Goal: Task Accomplishment & Management: Manage account settings

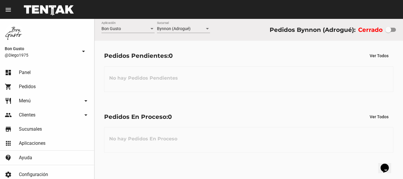
click at [392, 27] on label at bounding box center [390, 29] width 11 height 7
click at [388, 32] on input "checkbox" at bounding box center [388, 32] width 0 height 0
checkbox input "true"
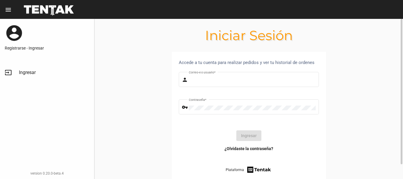
type input "diego1975"
click at [249, 136] on button "Ingresar" at bounding box center [248, 135] width 25 height 11
click at [249, 135] on circle at bounding box center [248, 136] width 10 height 10
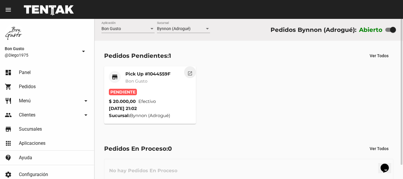
click at [189, 69] on button "open_in_new" at bounding box center [190, 72] width 12 height 12
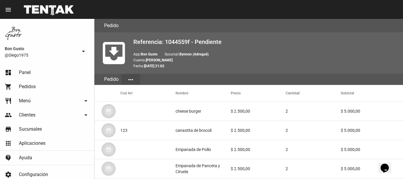
scroll to position [288, 0]
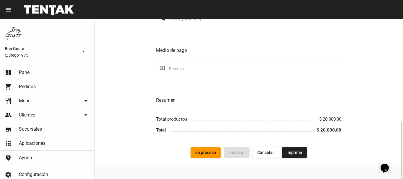
click at [204, 153] on span "En proceso" at bounding box center [205, 152] width 21 height 5
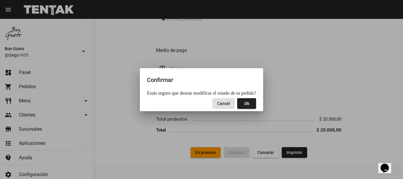
drag, startPoint x: 250, startPoint y: 107, endPoint x: 257, endPoint y: 102, distance: 8.7
click at [253, 106] on button "Ok" at bounding box center [246, 103] width 19 height 11
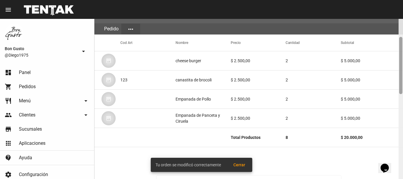
scroll to position [55, 0]
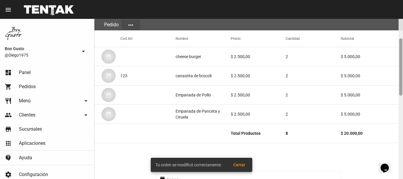
drag, startPoint x: 401, startPoint y: 138, endPoint x: 377, endPoint y: 55, distance: 86.8
click at [377, 55] on div "Pedido move_to_inbox Referencia: 1044559f - En Proceso App: Bon Gusto Sucursal:…" at bounding box center [248, 99] width 308 height 160
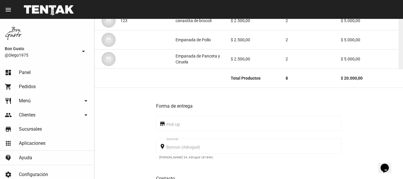
scroll to position [0, 0]
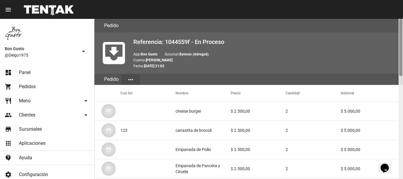
drag, startPoint x: 400, startPoint y: 54, endPoint x: 402, endPoint y: -4, distance: 57.2
click at [402, 0] on html "menu Pedido Pedido more_vert Bon Gusto @Diego1975 arrow_drop_down dashboard Pan…" at bounding box center [201, 89] width 403 height 179
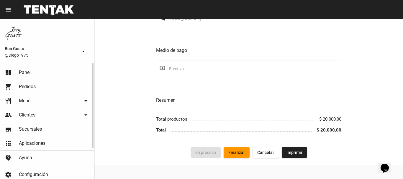
click at [52, 76] on link "dashboard Panel" at bounding box center [47, 72] width 94 height 14
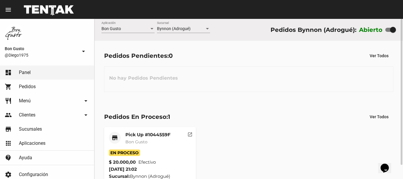
scroll to position [15, 0]
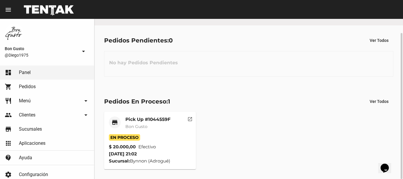
click at [186, 121] on button "open_in_new" at bounding box center [190, 118] width 12 height 12
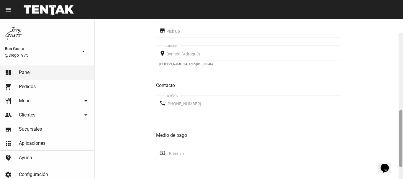
scroll to position [288, 0]
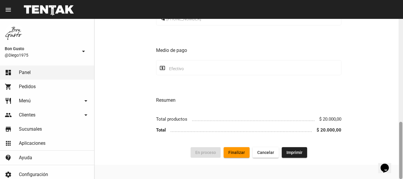
drag, startPoint x: 400, startPoint y: 51, endPoint x: 402, endPoint y: 179, distance: 128.5
click at [402, 179] on html "menu Pedido Pedido more_vert Bon Gusto @Diego1975 arrow_drop_down dashboard Pan…" at bounding box center [201, 89] width 403 height 179
click at [233, 153] on span "Finalizar" at bounding box center [236, 152] width 17 height 5
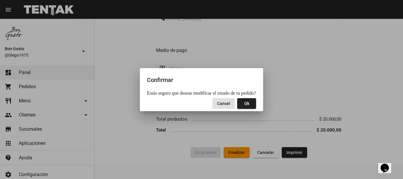
click at [246, 107] on button "Ok" at bounding box center [246, 103] width 19 height 11
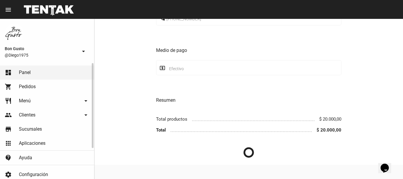
click at [40, 69] on link "dashboard Panel" at bounding box center [47, 72] width 94 height 14
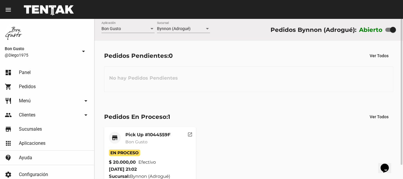
scroll to position [15, 0]
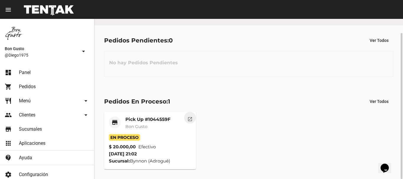
click at [189, 116] on mat-icon "open_in_new" at bounding box center [189, 118] width 5 height 5
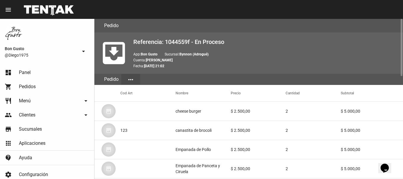
scroll to position [288, 0]
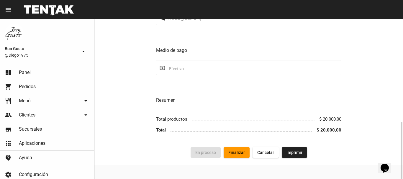
click at [235, 152] on span "Finalizar" at bounding box center [236, 152] width 17 height 5
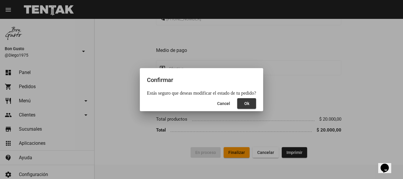
click at [244, 105] on span "Ok" at bounding box center [246, 103] width 5 height 5
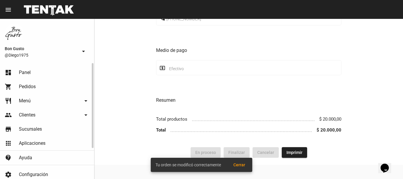
click at [34, 74] on link "dashboard Panel" at bounding box center [47, 72] width 94 height 14
